Goal: Information Seeking & Learning: Learn about a topic

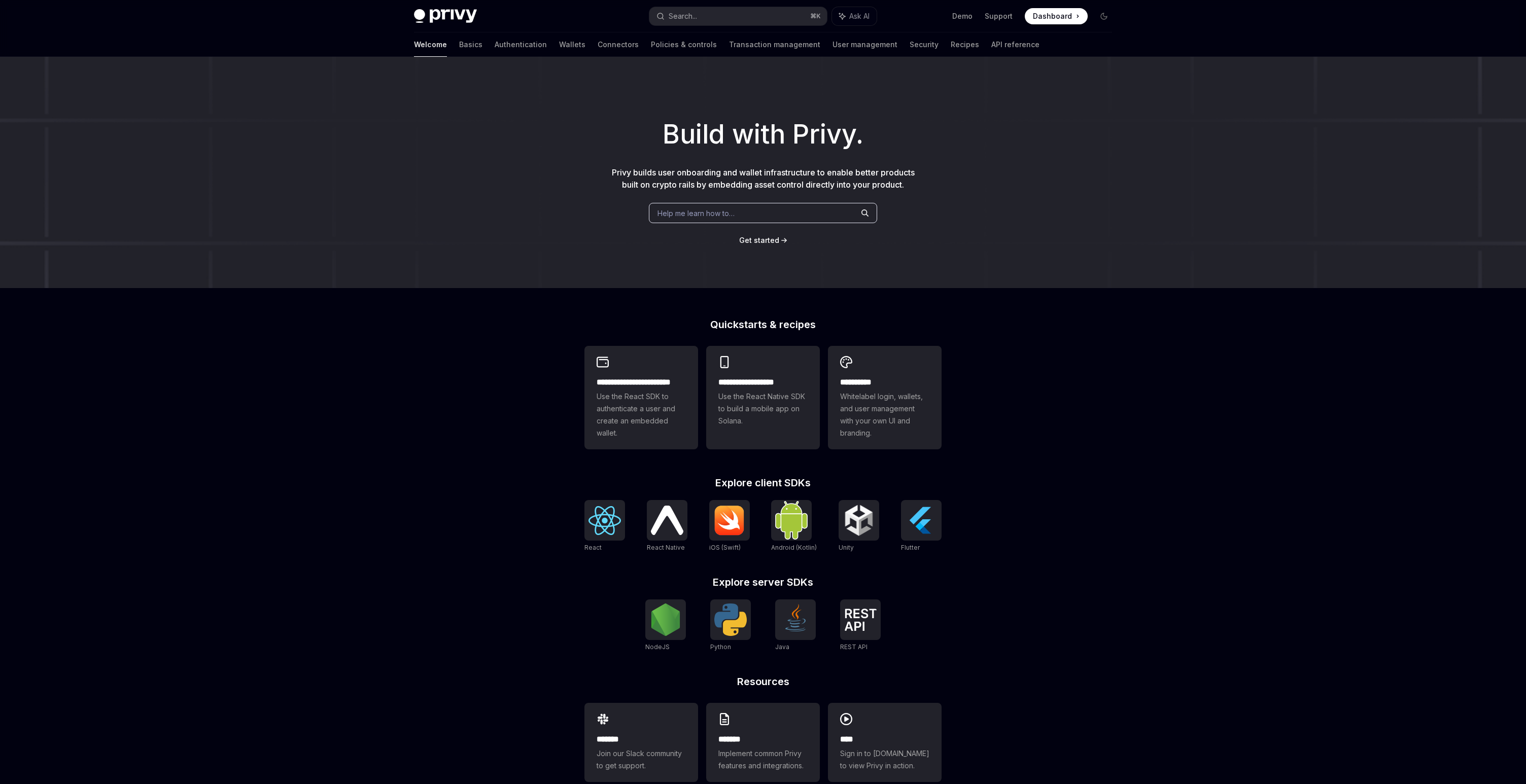
click at [808, 212] on div "Help me learn how to…" at bounding box center [762, 213] width 228 height 20
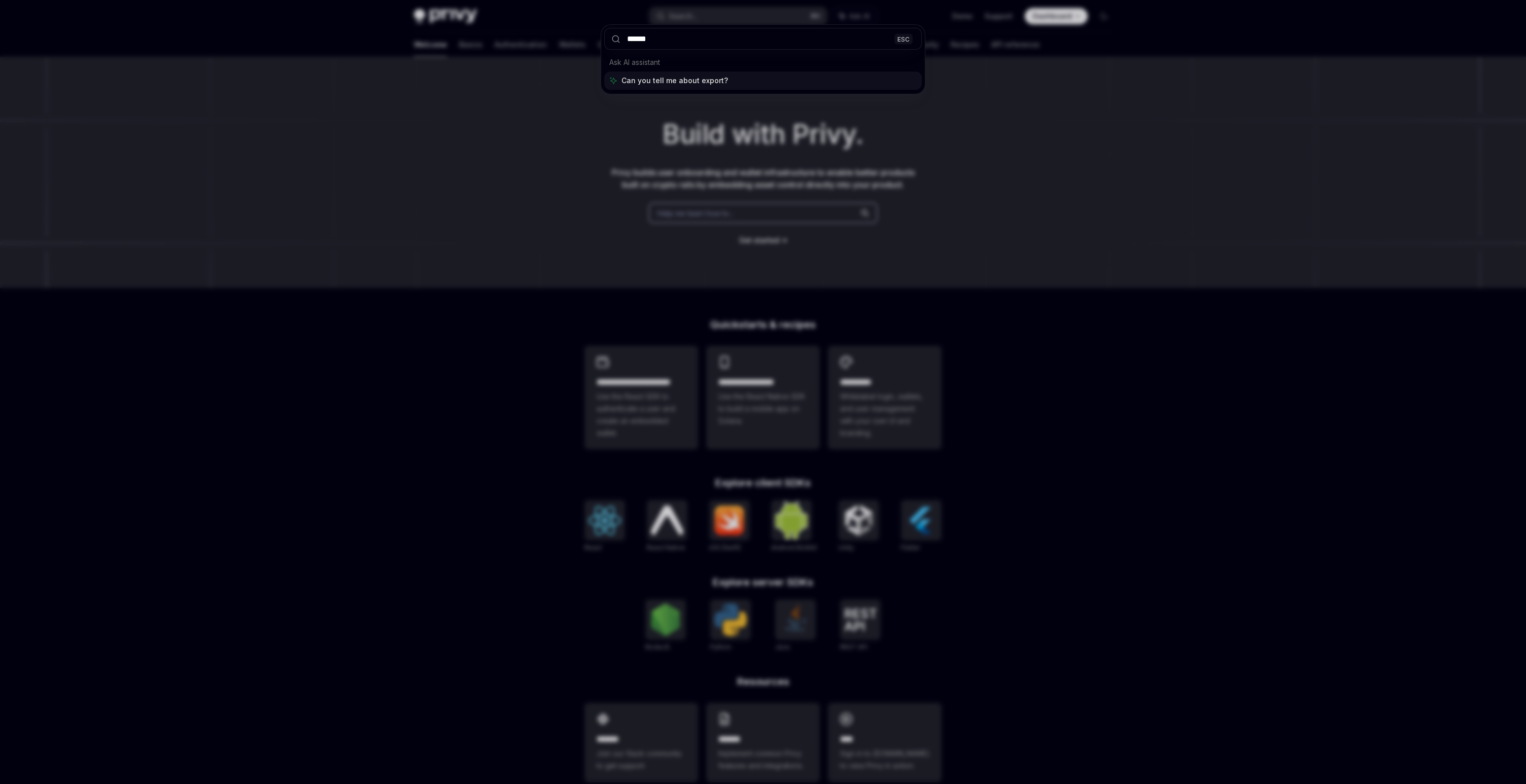
type input "******"
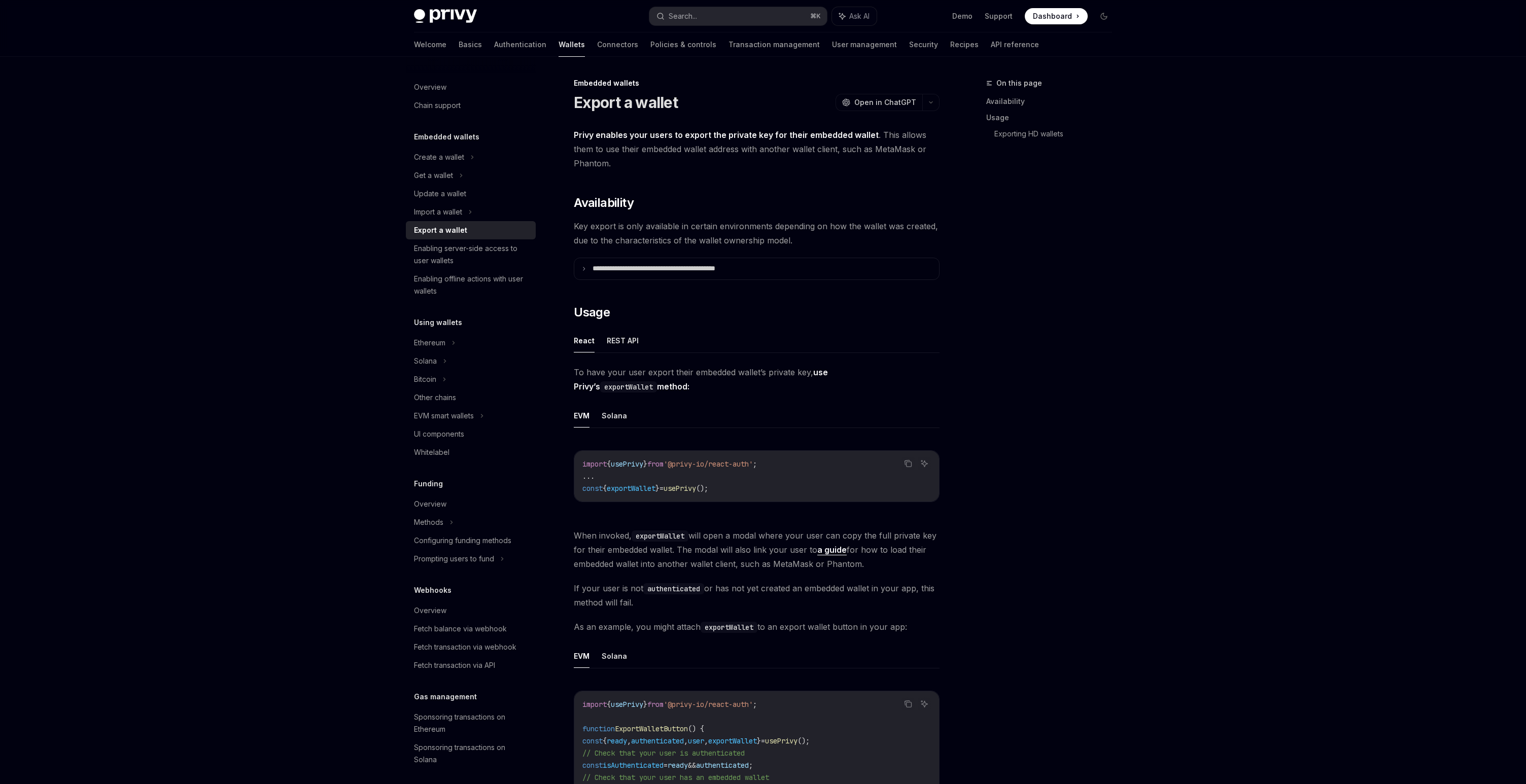
scroll to position [57, 0]
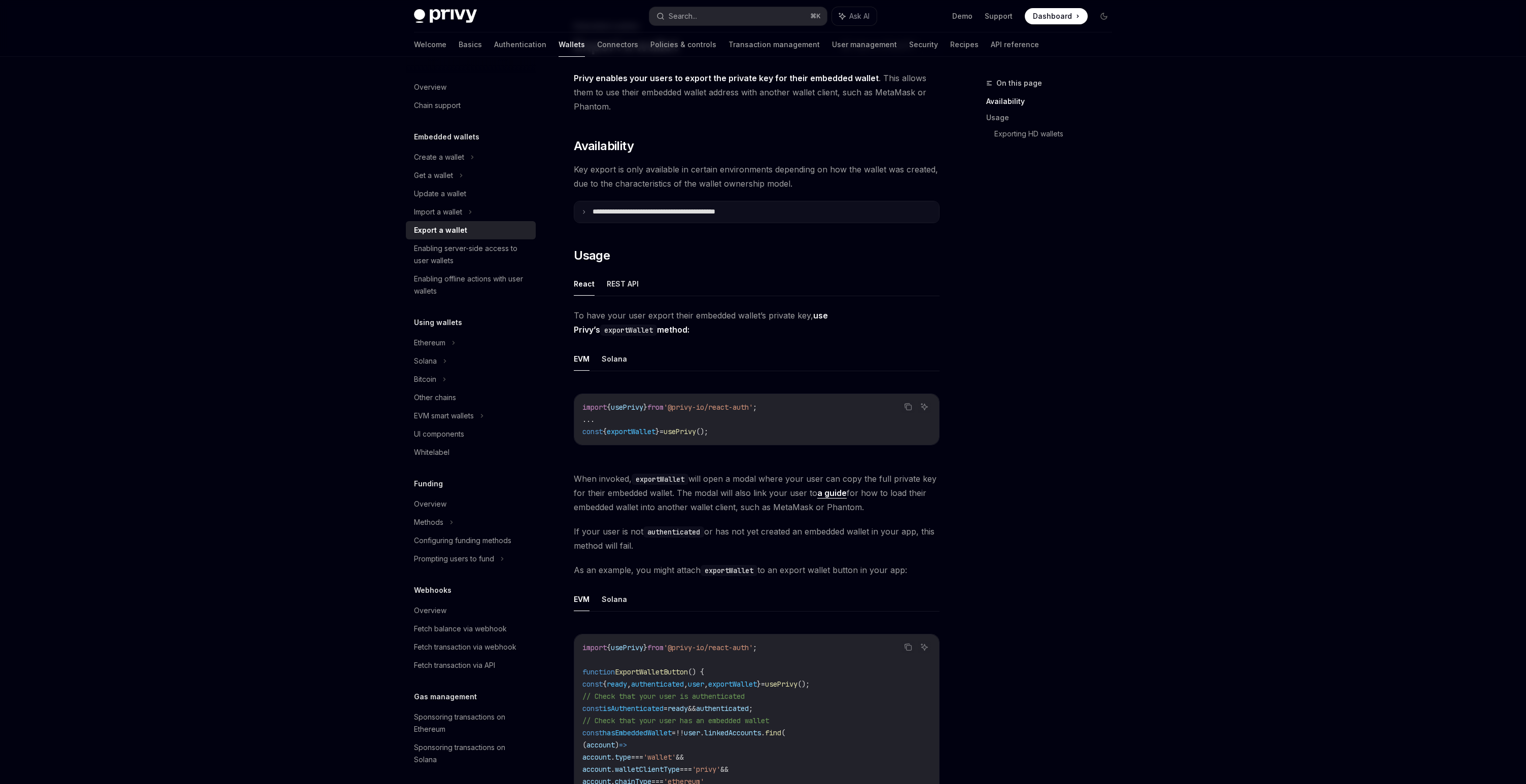
click at [722, 211] on p "**********" at bounding box center [676, 211] width 168 height 9
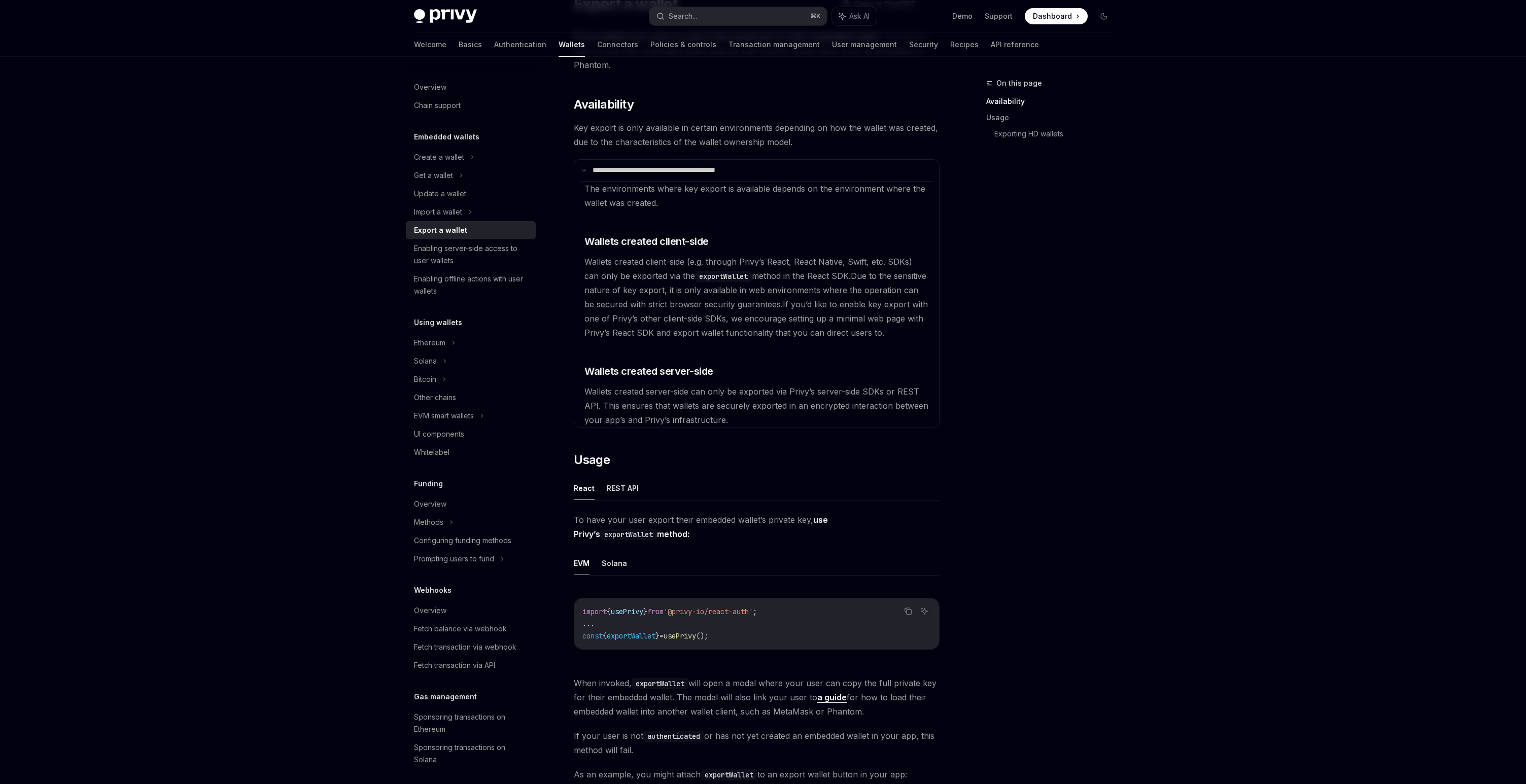
scroll to position [99, 0]
drag, startPoint x: 641, startPoint y: 303, endPoint x: 729, endPoint y: 303, distance: 88.0
click at [729, 303] on span "Due to the sensitive nature of key export, it is only available in web environm…" at bounding box center [755, 289] width 342 height 38
drag, startPoint x: 759, startPoint y: 306, endPoint x: 852, endPoint y: 315, distance: 93.4
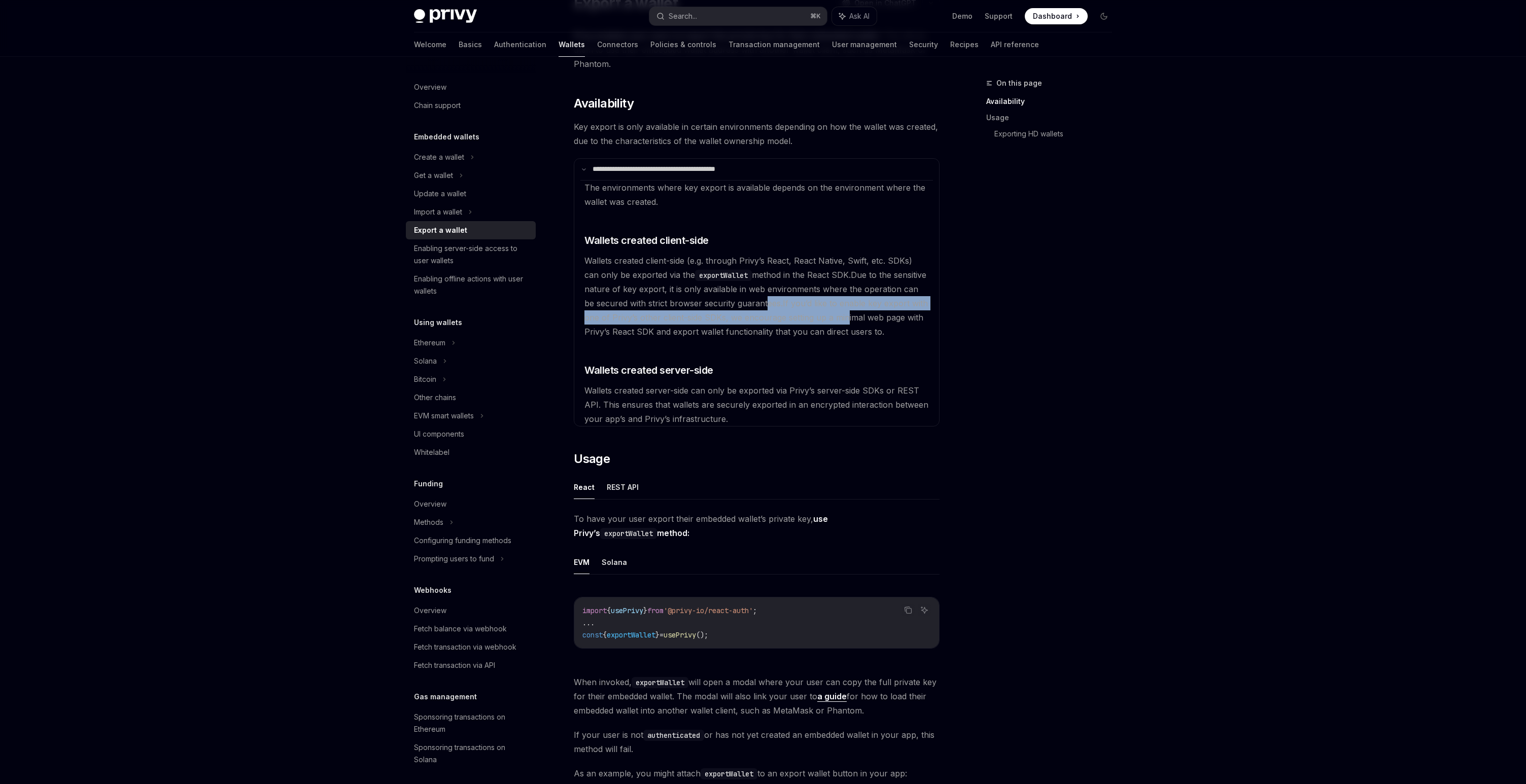
click at [852, 315] on available\ "The environments where key export is available depends on the environment where…" at bounding box center [756, 303] width 352 height 246
click at [852, 315] on span "If you’d like to enable key export with one of Privy’s other client-side SDKs, …" at bounding box center [756, 317] width 344 height 38
drag, startPoint x: 647, startPoint y: 316, endPoint x: 727, endPoint y: 316, distance: 80.0
click at [726, 316] on span "If you’d like to enable key export with one of Privy’s other client-side SDKs, …" at bounding box center [756, 317] width 344 height 38
click at [727, 316] on span "If you’d like to enable key export with one of Privy’s other client-side SDKs, …" at bounding box center [756, 317] width 344 height 38
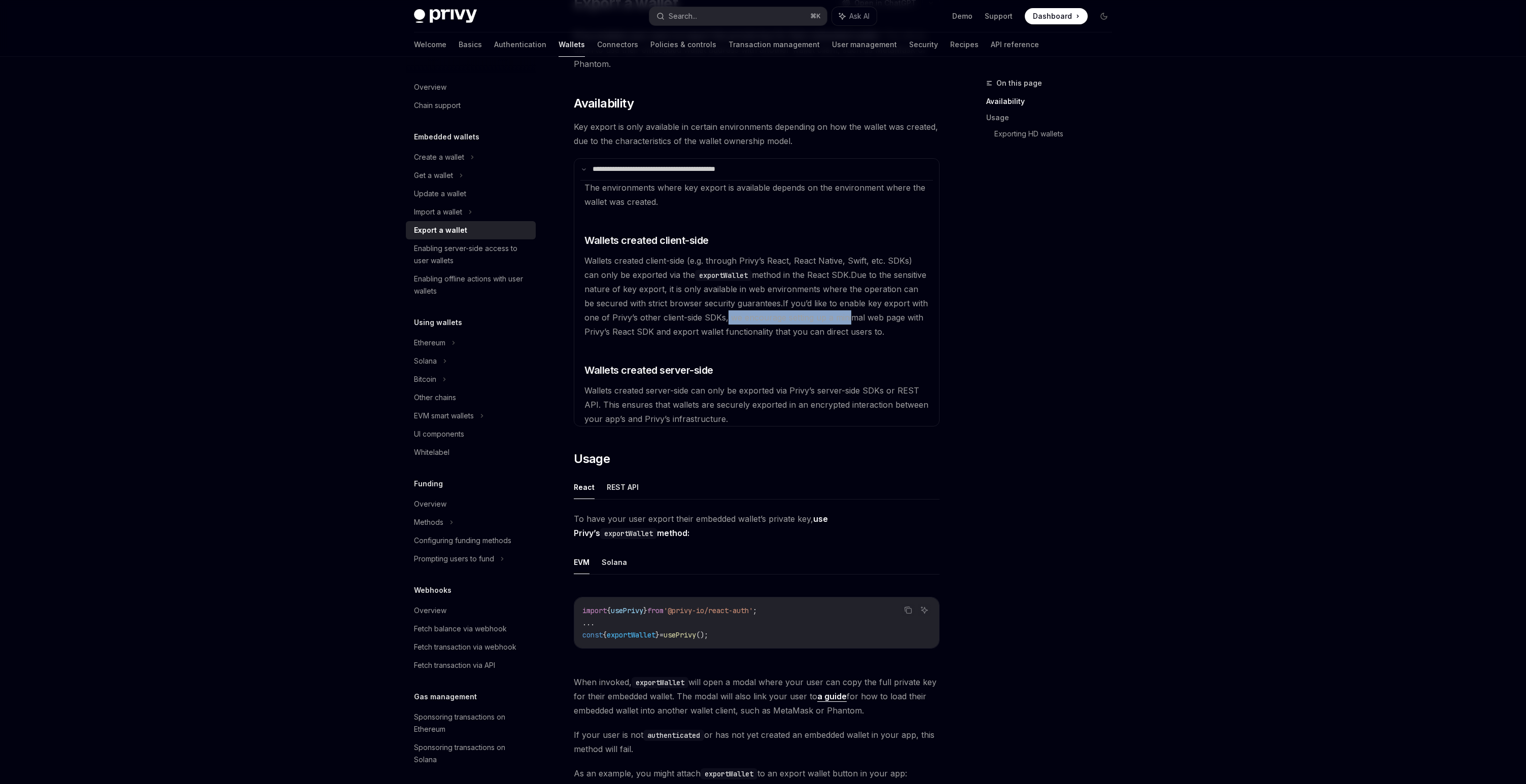
drag, startPoint x: 727, startPoint y: 316, endPoint x: 874, endPoint y: 316, distance: 147.0
click at [874, 316] on span "If you’d like to enable key export with one of Privy’s other client-side SDKs, …" at bounding box center [756, 317] width 344 height 38
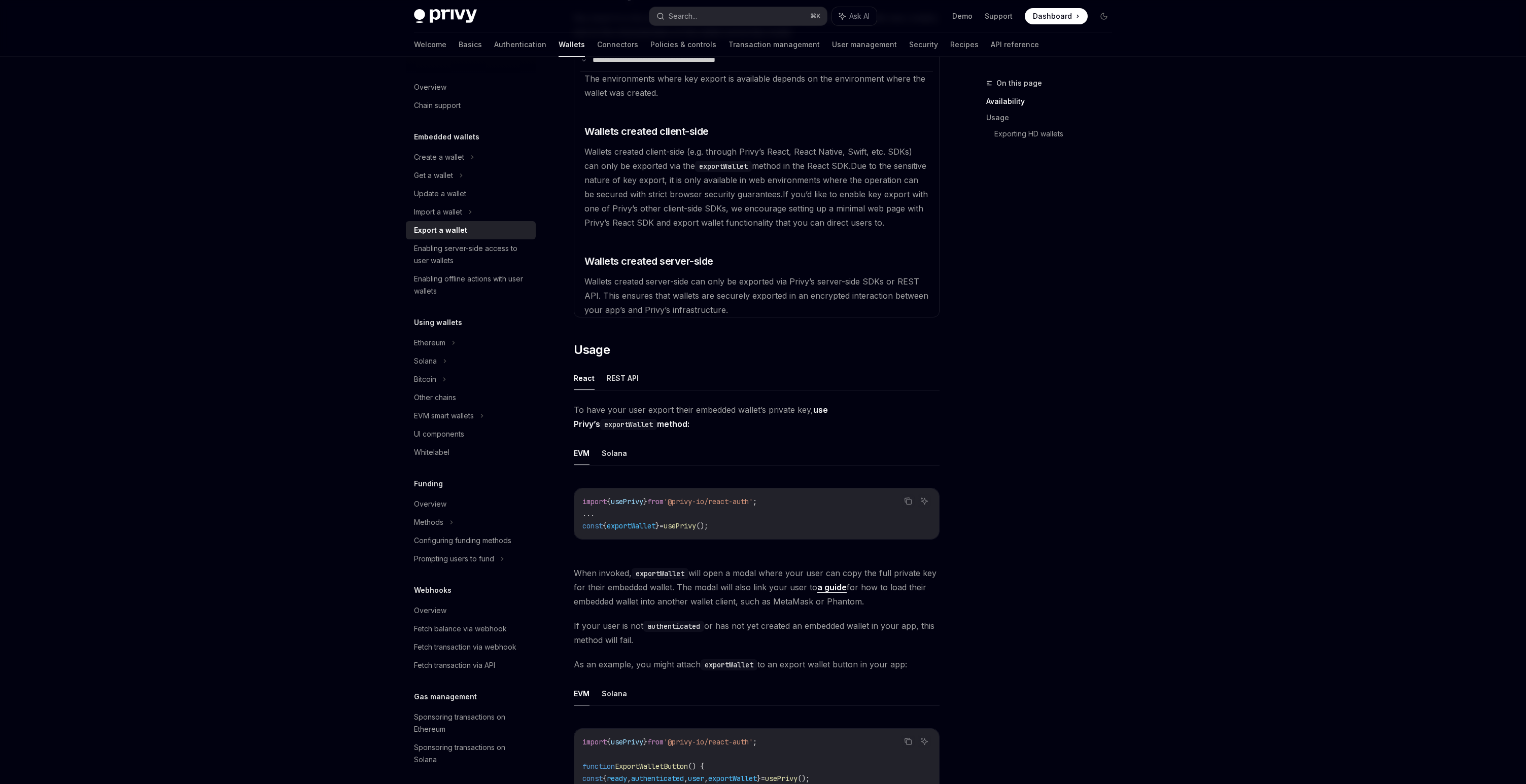
scroll to position [65, 0]
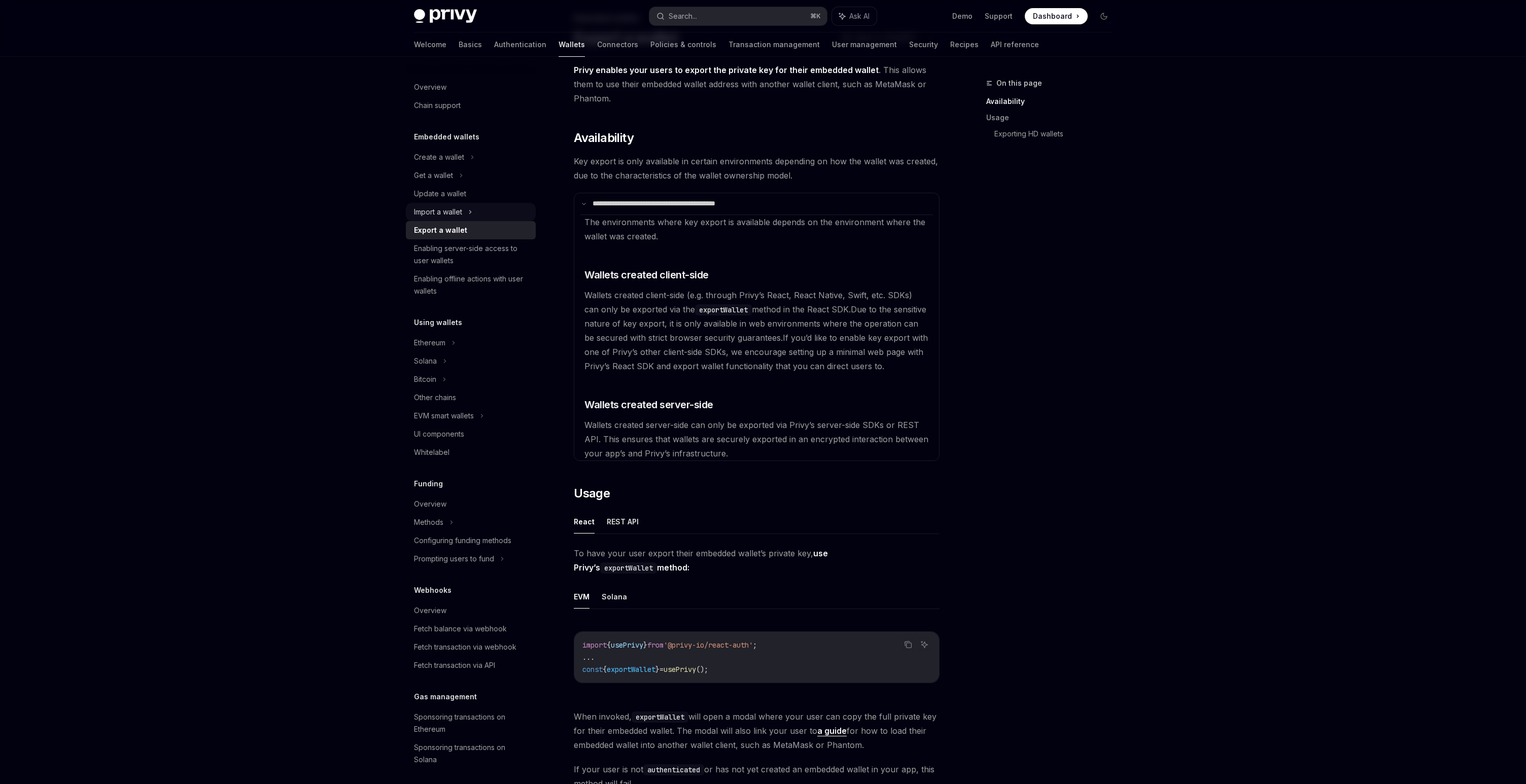
click at [461, 208] on div "Import a wallet" at bounding box center [438, 212] width 48 height 12
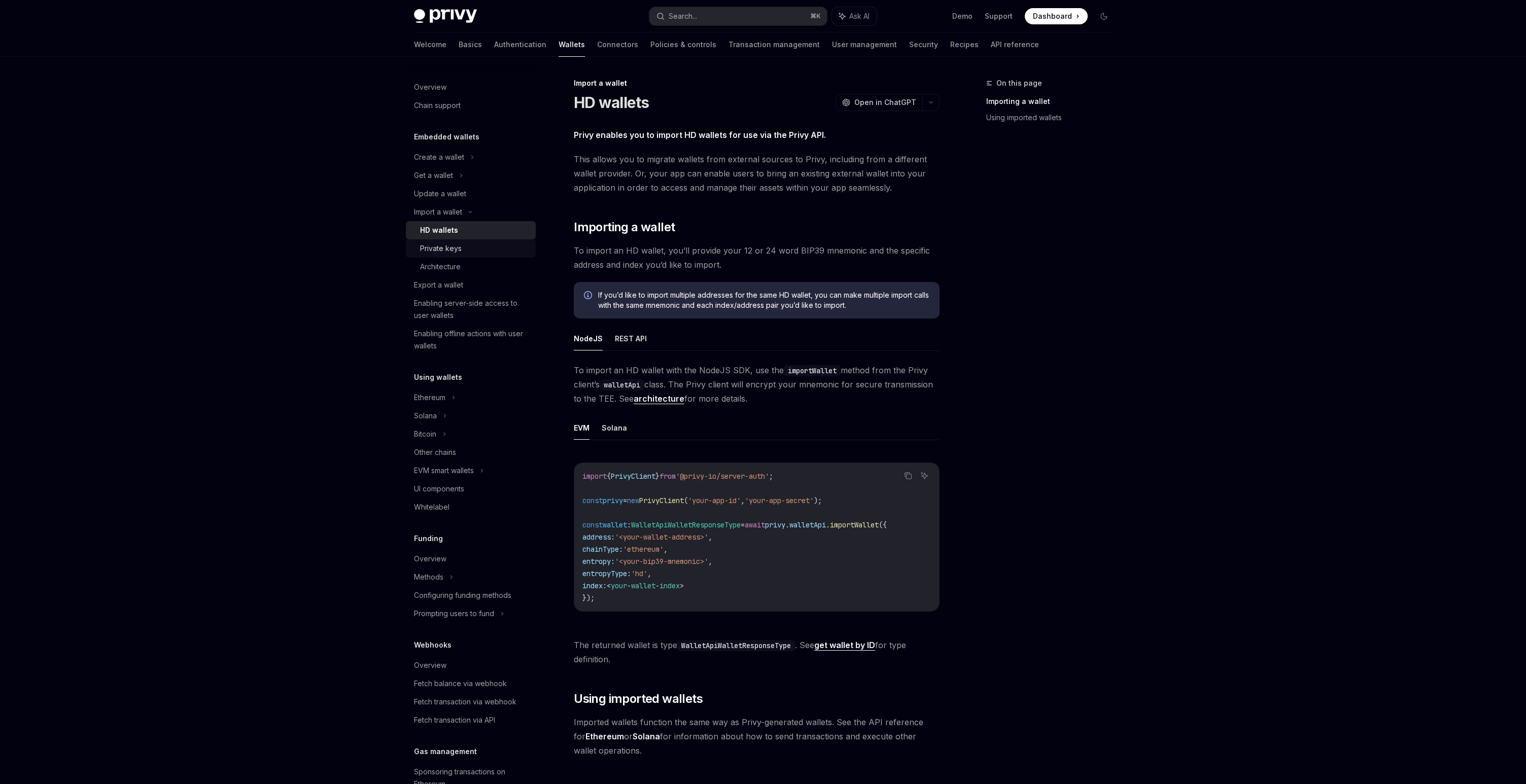
click at [453, 249] on div "Private keys" at bounding box center [441, 248] width 41 height 12
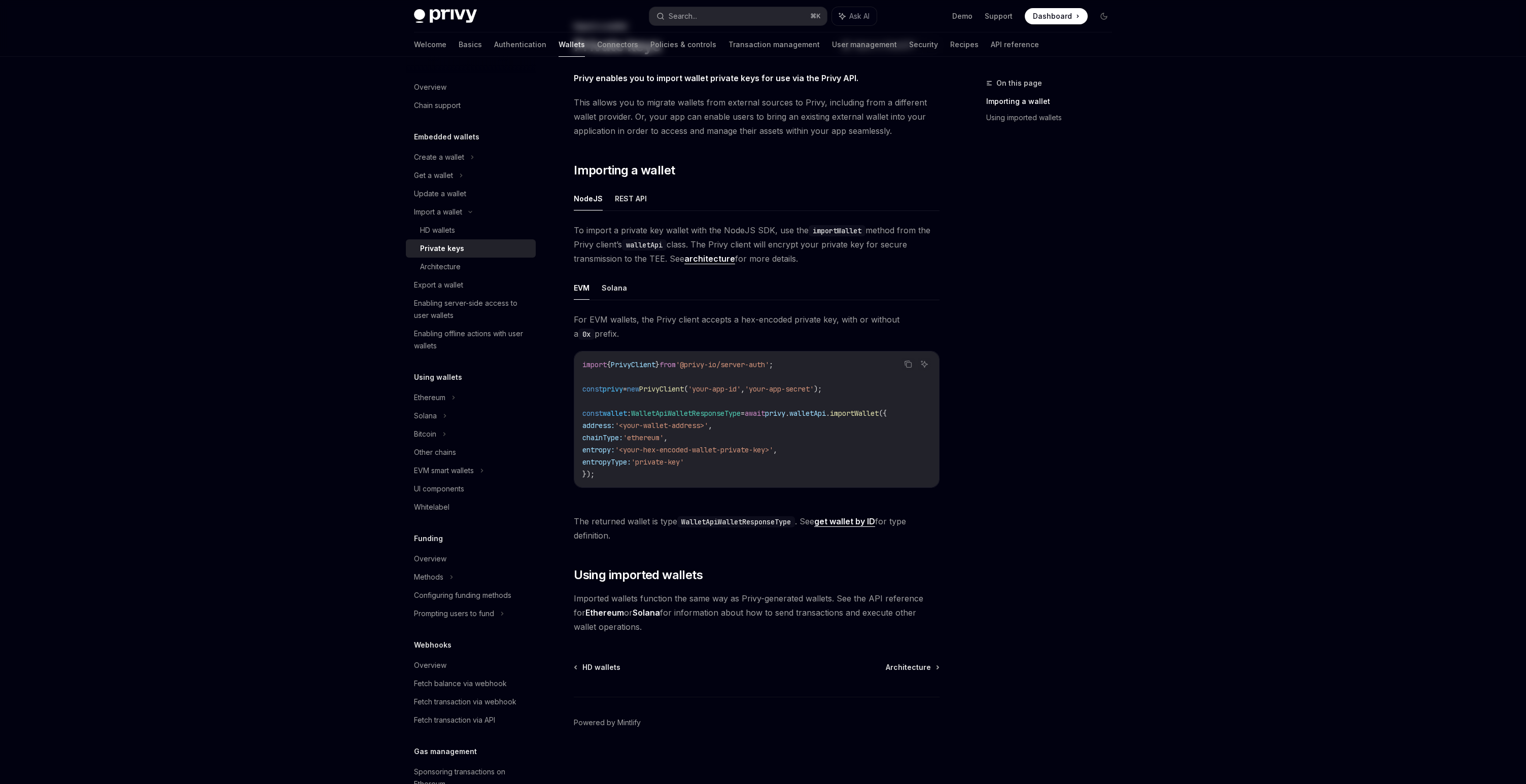
scroll to position [62, 0]
click at [506, 269] on div "Architecture" at bounding box center [475, 266] width 110 height 12
type textarea "*"
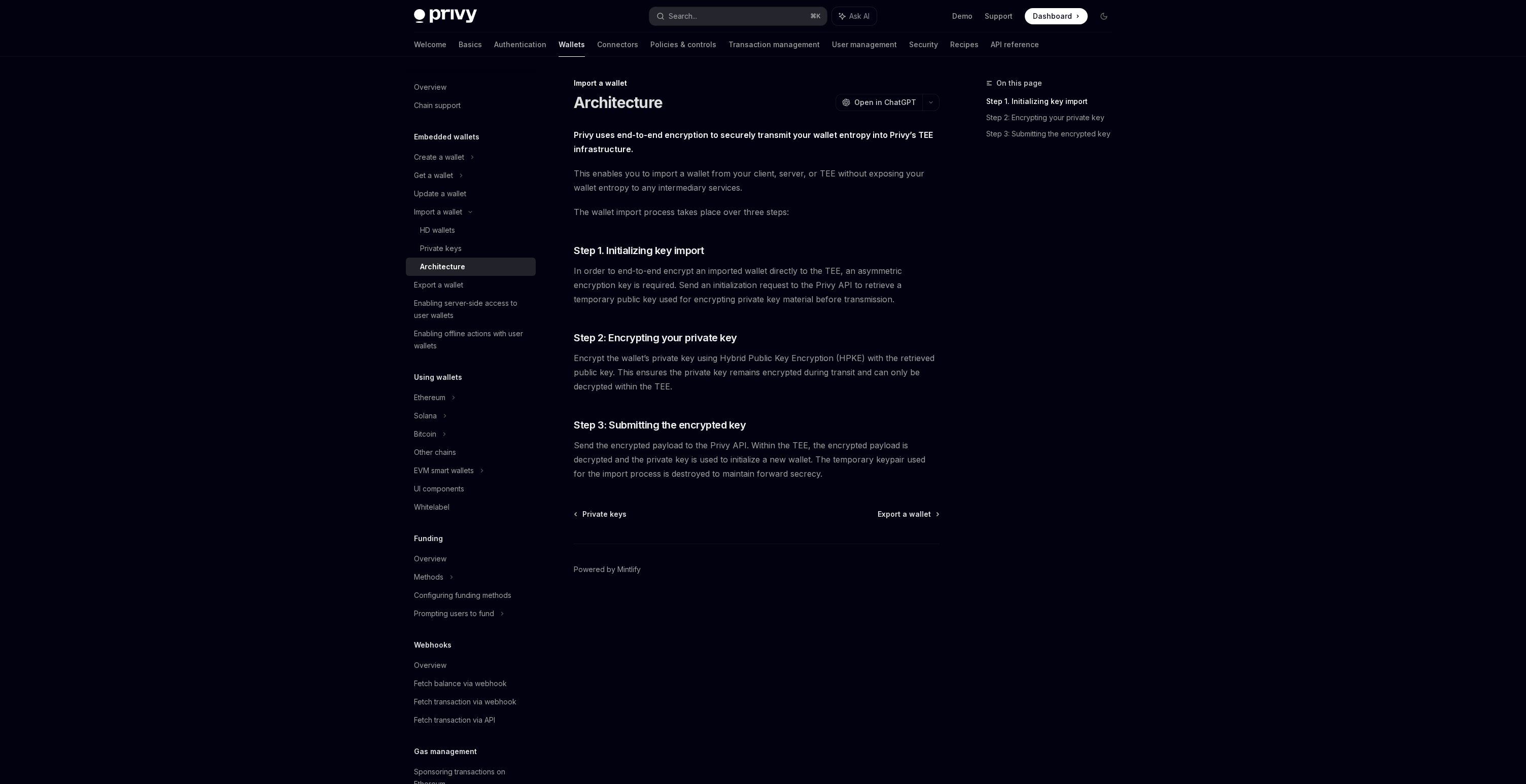
click at [672, 180] on span "This enables you to import a wallet from your client, server, or TEE without ex…" at bounding box center [756, 181] width 366 height 28
